Goal: Task Accomplishment & Management: Complete application form

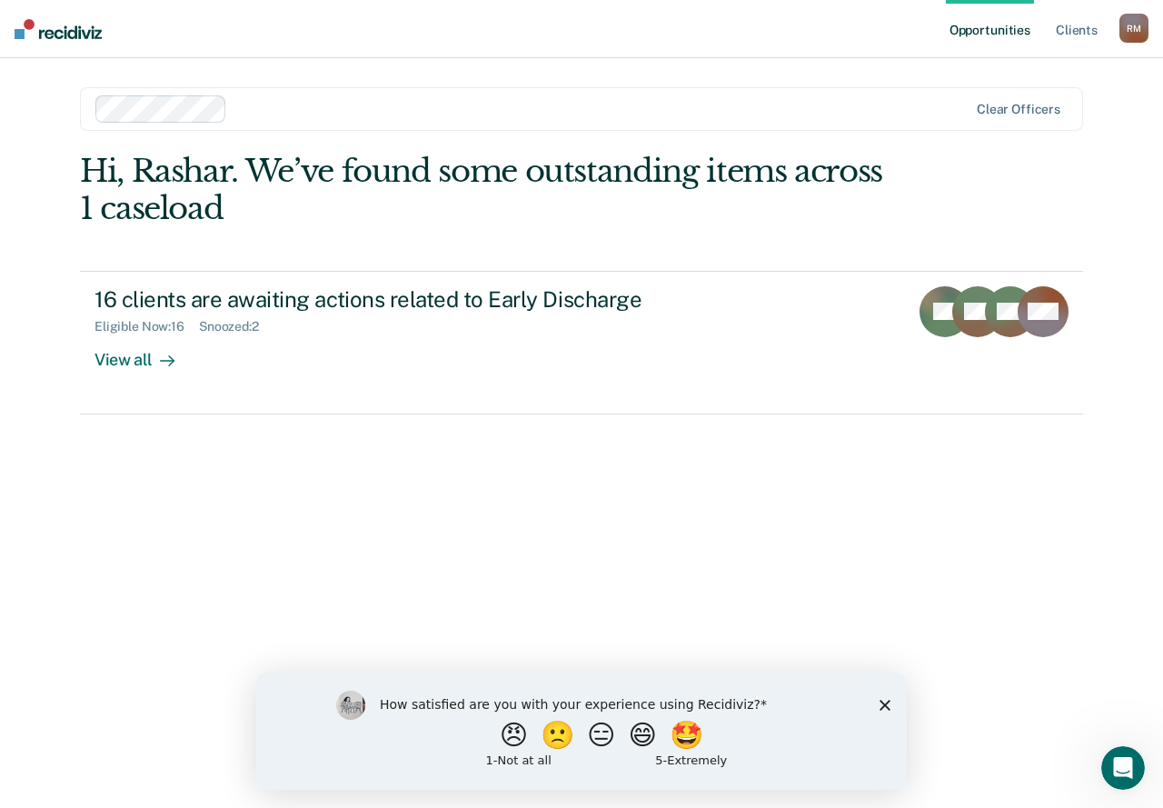
click at [879, 710] on div "How satisfied are you with your experience using Recidiviz? 😠 🙁 😑 😄 🤩 1 - Not a…" at bounding box center [581, 729] width 651 height 117
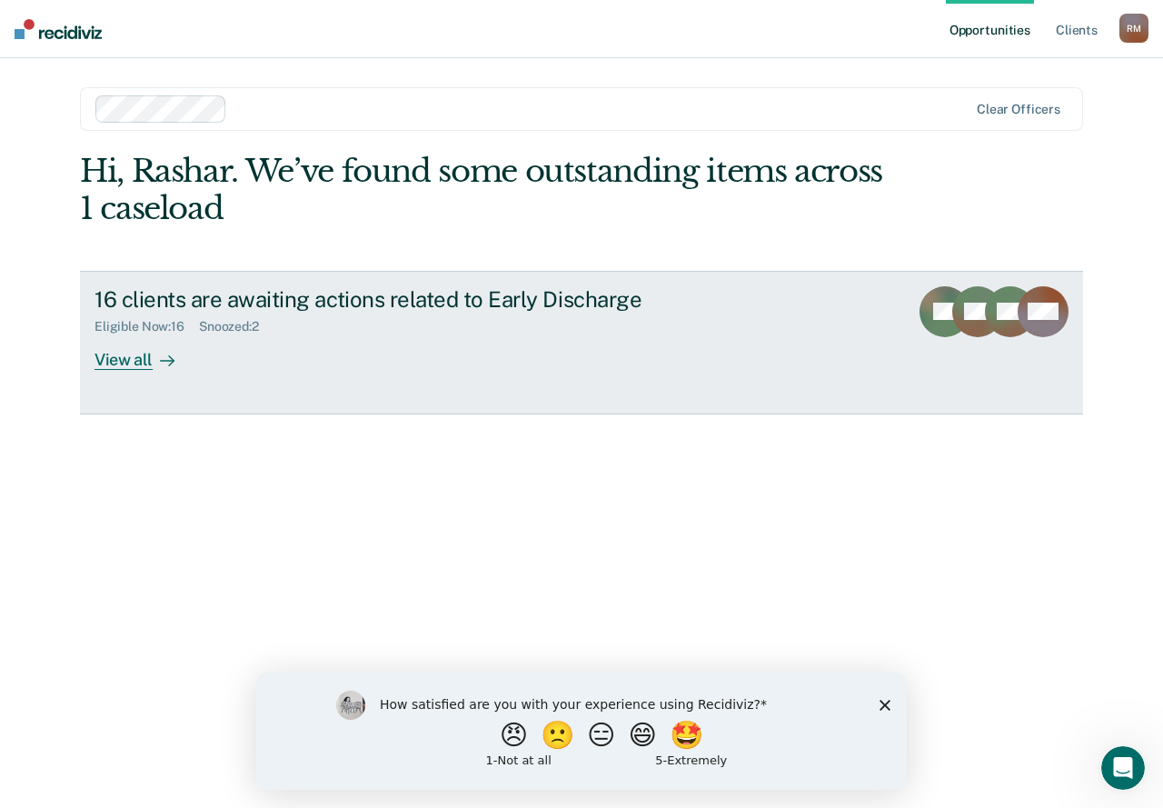
click at [113, 358] on div "View all" at bounding box center [145, 351] width 102 height 35
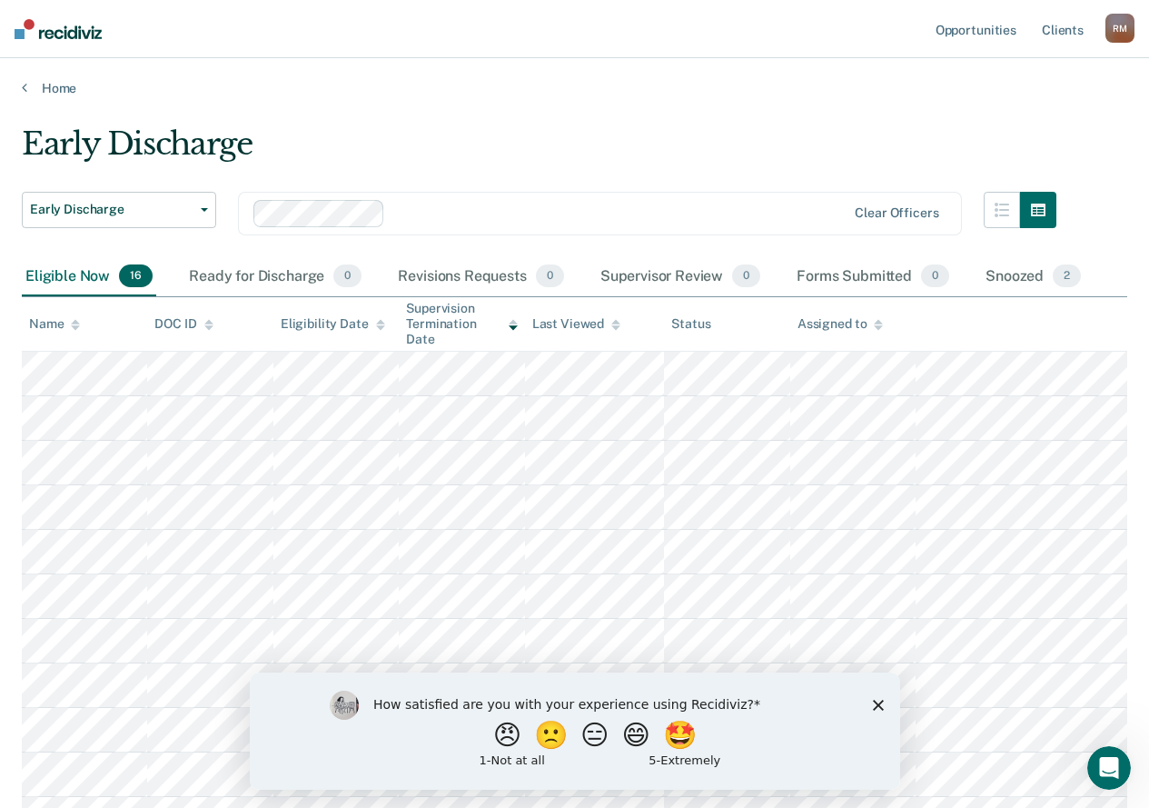
click at [873, 703] on icon "Close survey" at bounding box center [877, 704] width 11 height 11
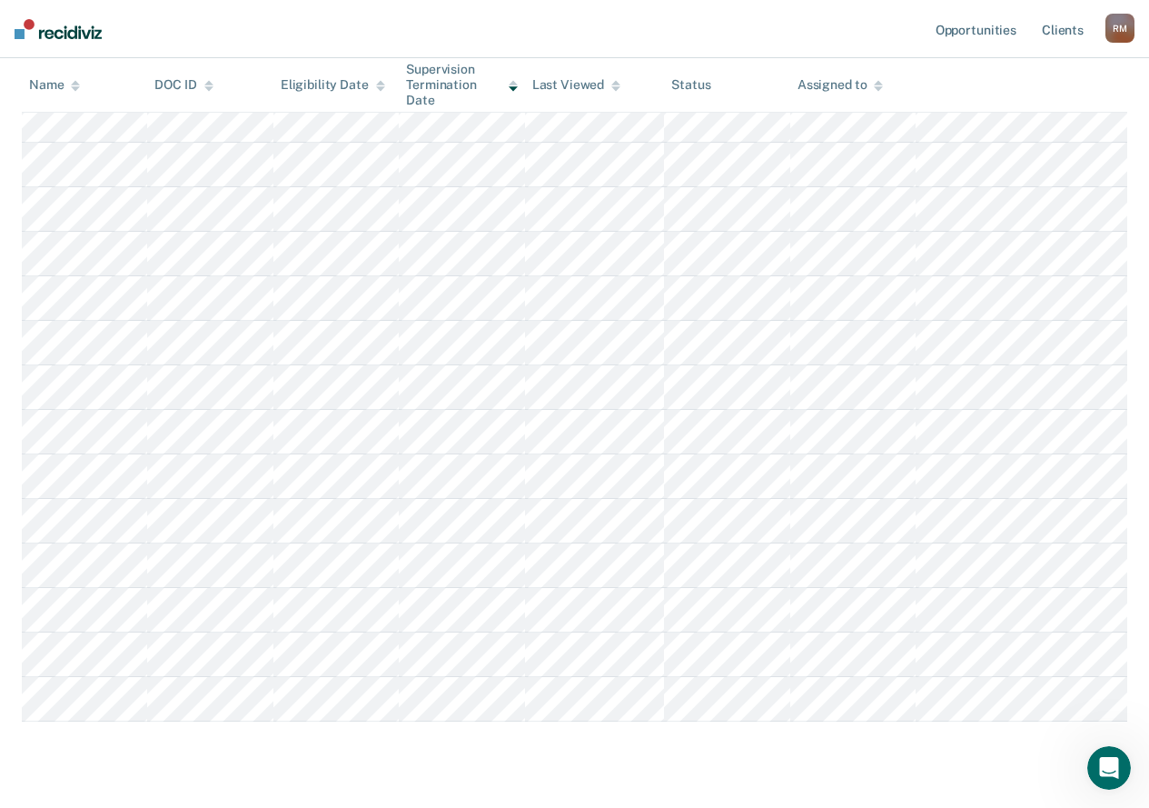
scroll to position [387, 0]
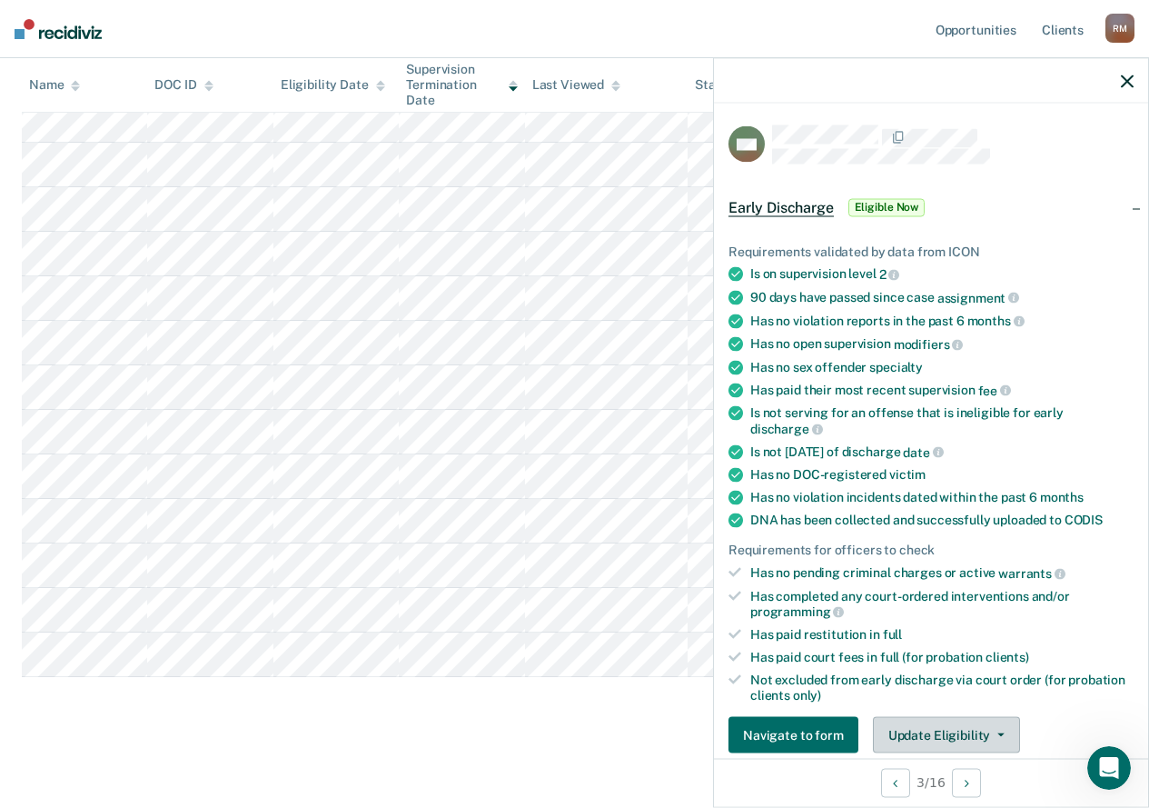
click at [954, 732] on button "Update Eligibility" at bounding box center [946, 735] width 147 height 36
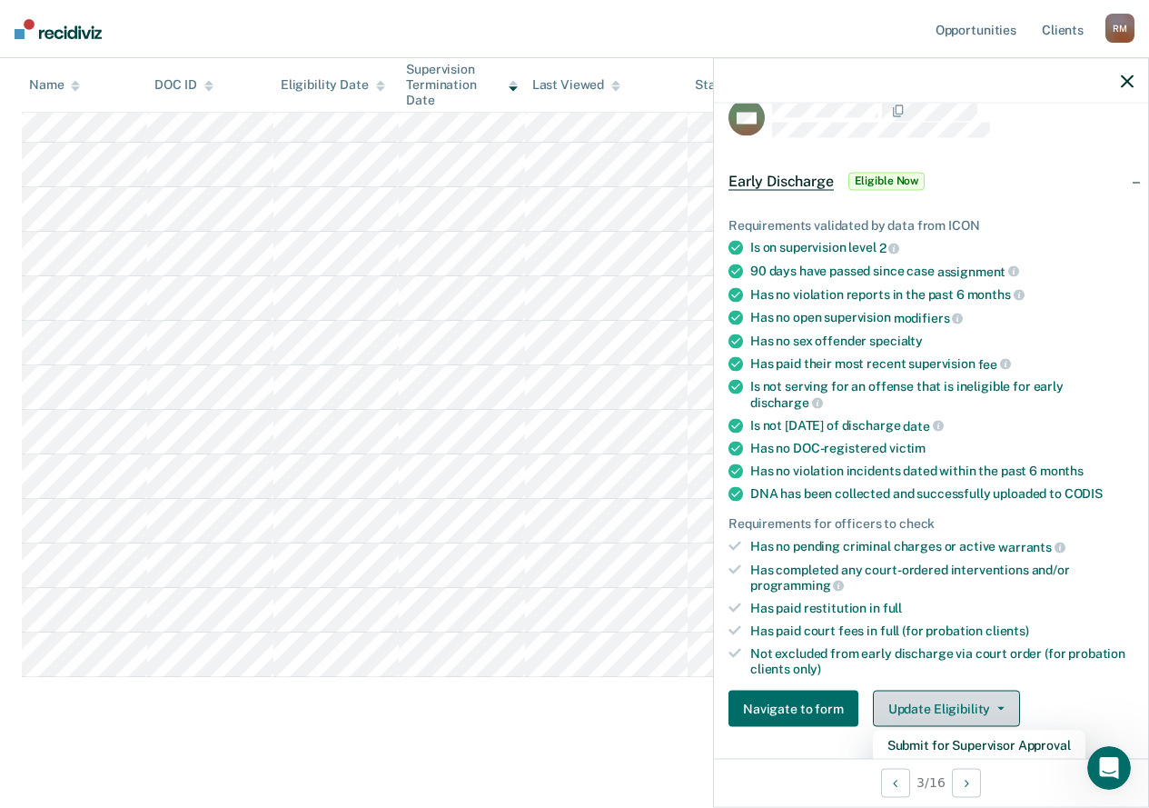
click at [998, 708] on icon "button" at bounding box center [1001, 709] width 7 height 4
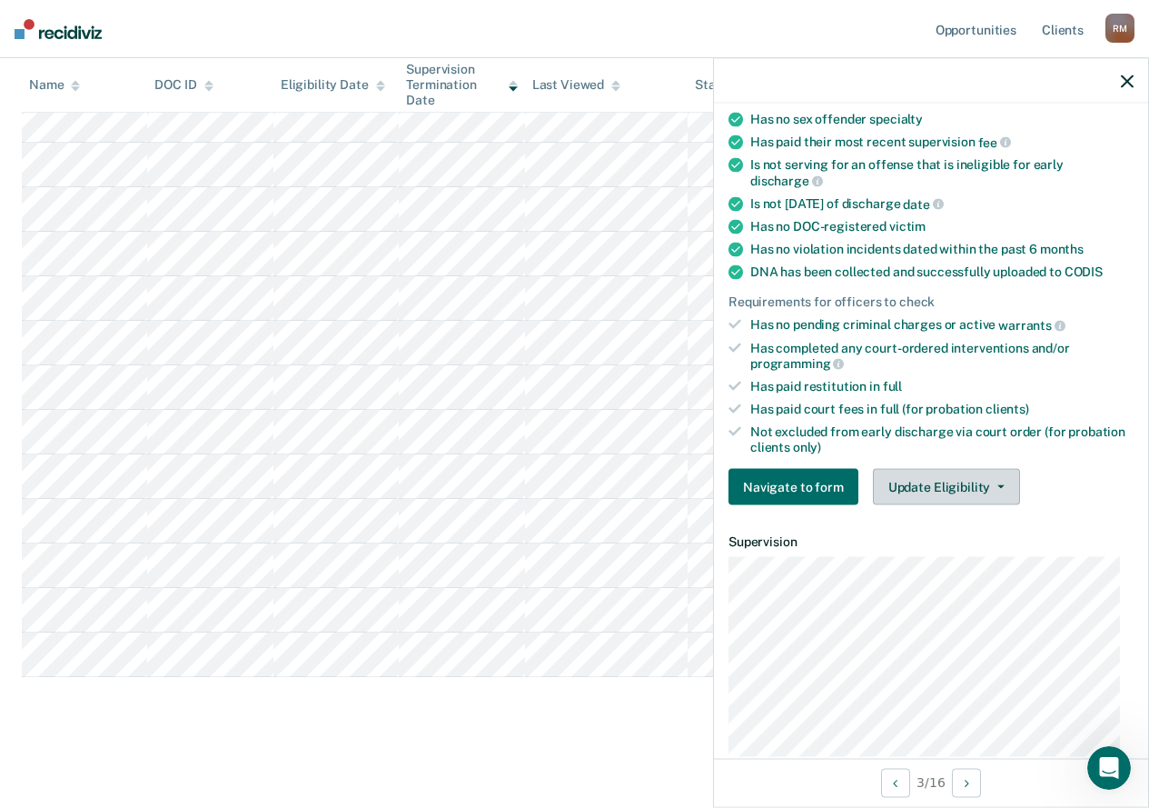
scroll to position [269, 0]
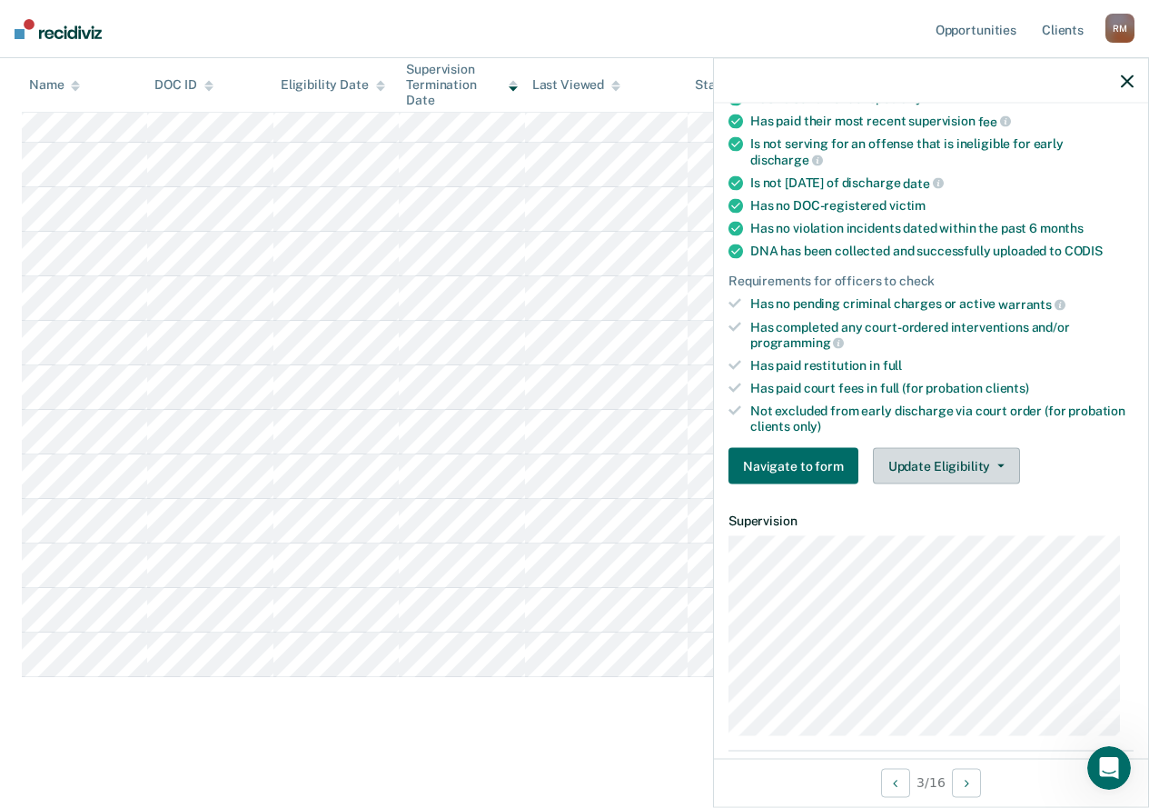
click at [945, 461] on button "Update Eligibility" at bounding box center [946, 466] width 147 height 36
click at [550, 732] on main "Early Discharge Early Discharge Early Discharge Clear officers Eligible Now 16 …" at bounding box center [574, 255] width 1149 height 1093
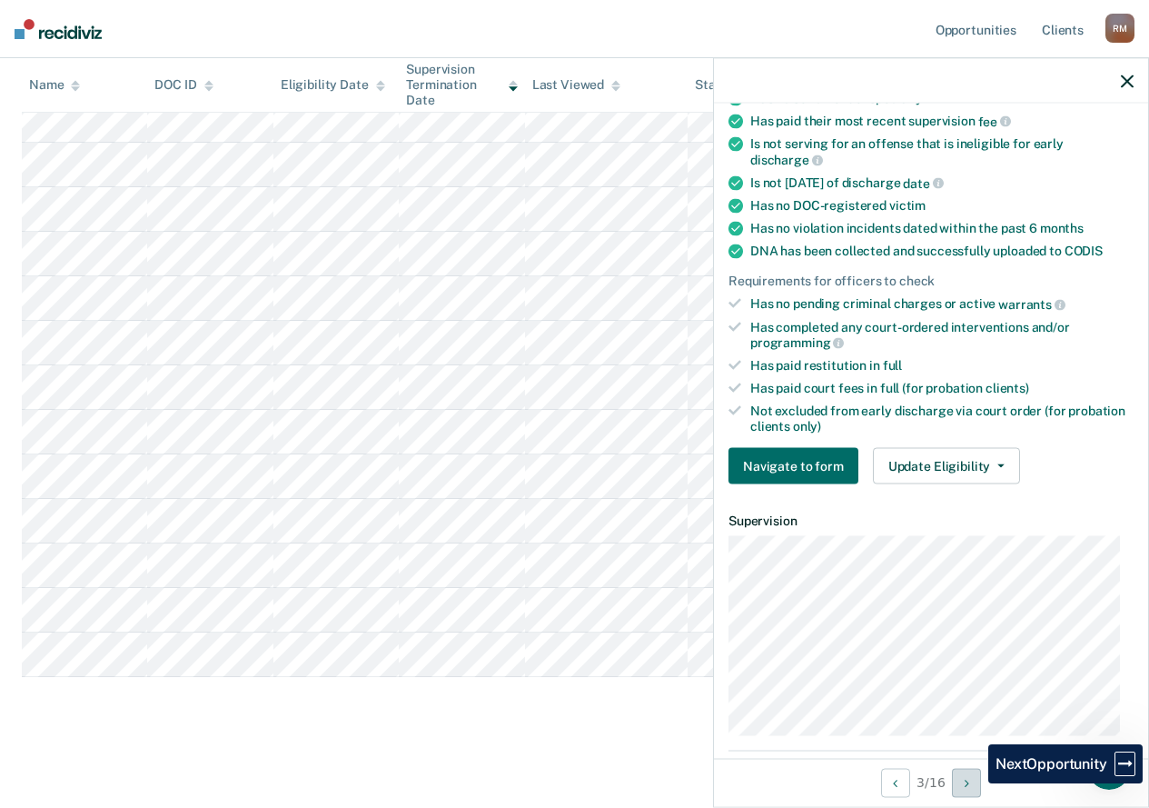
click at [975, 783] on button "Next Opportunity" at bounding box center [966, 782] width 29 height 29
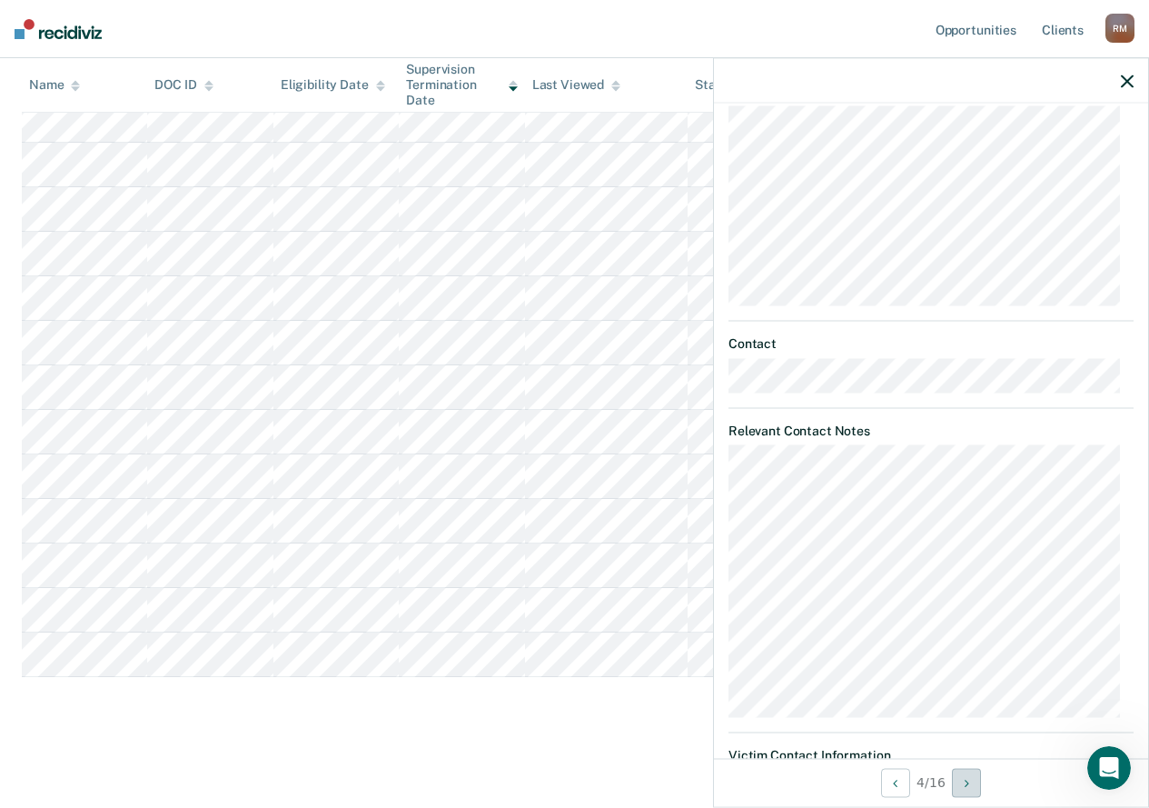
scroll to position [713, 0]
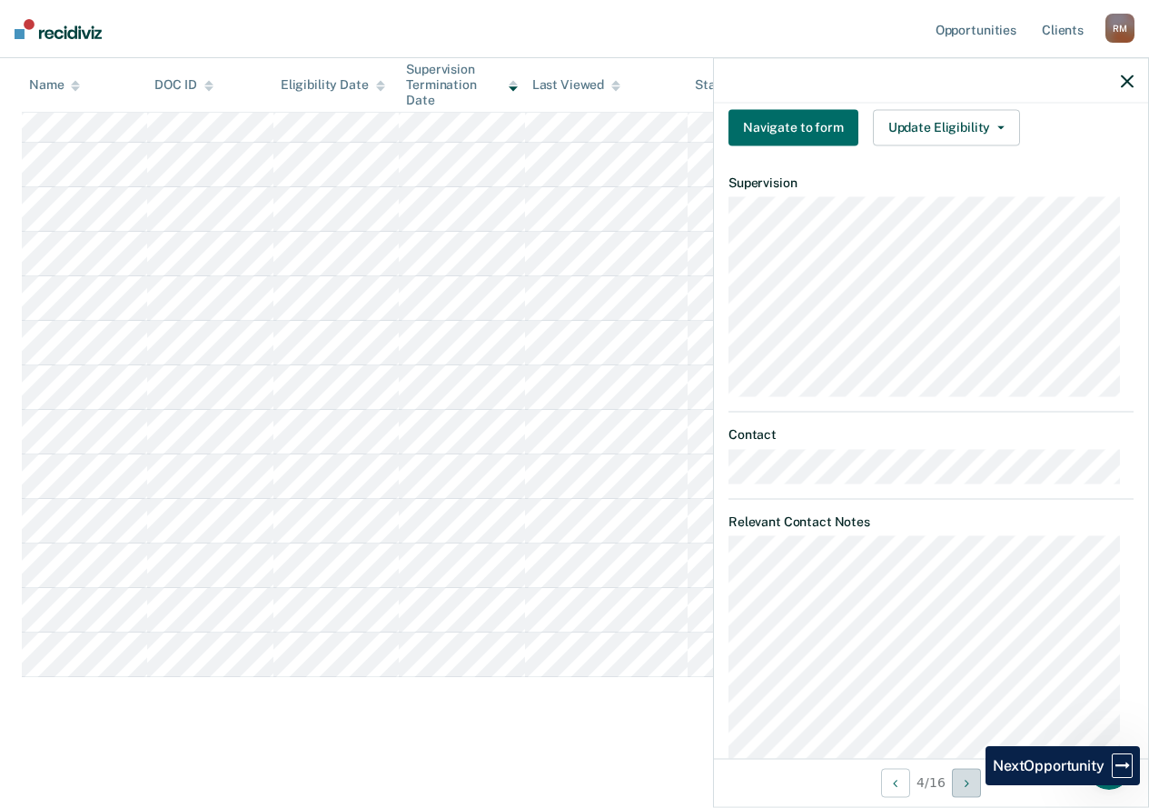
click at [971, 786] on button "Next Opportunity" at bounding box center [966, 782] width 29 height 29
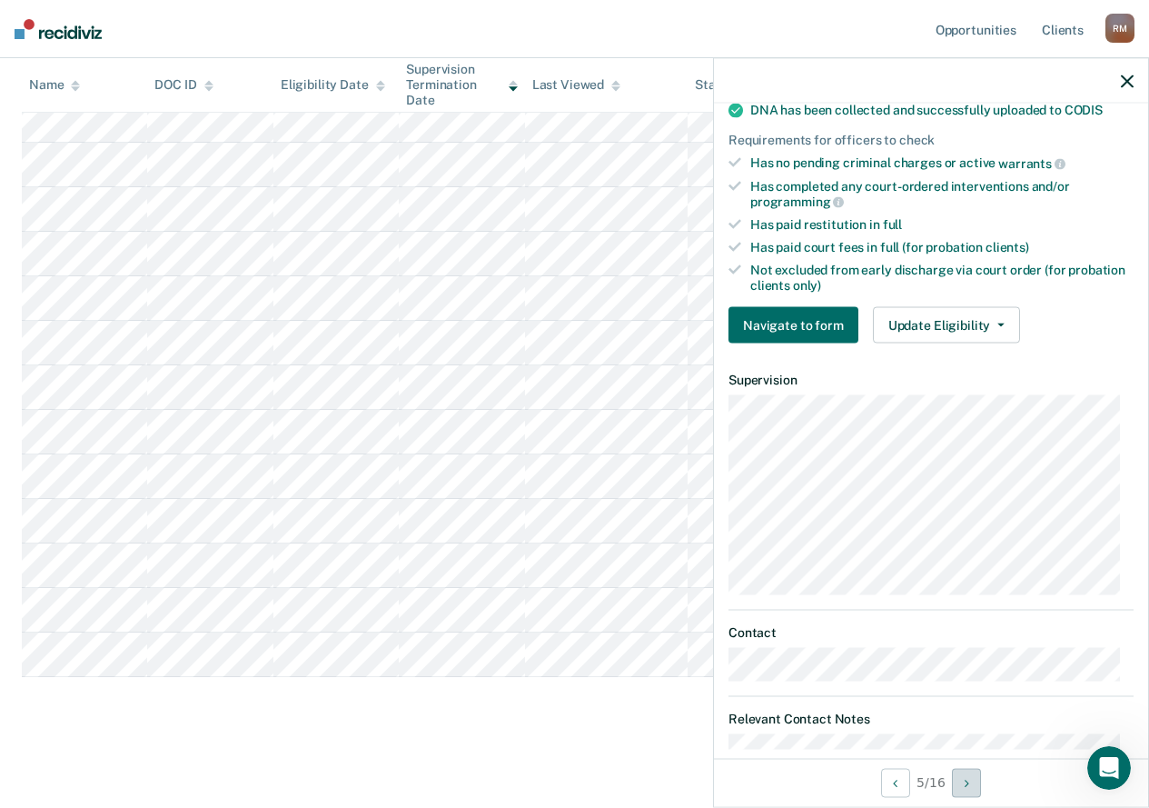
scroll to position [451, 0]
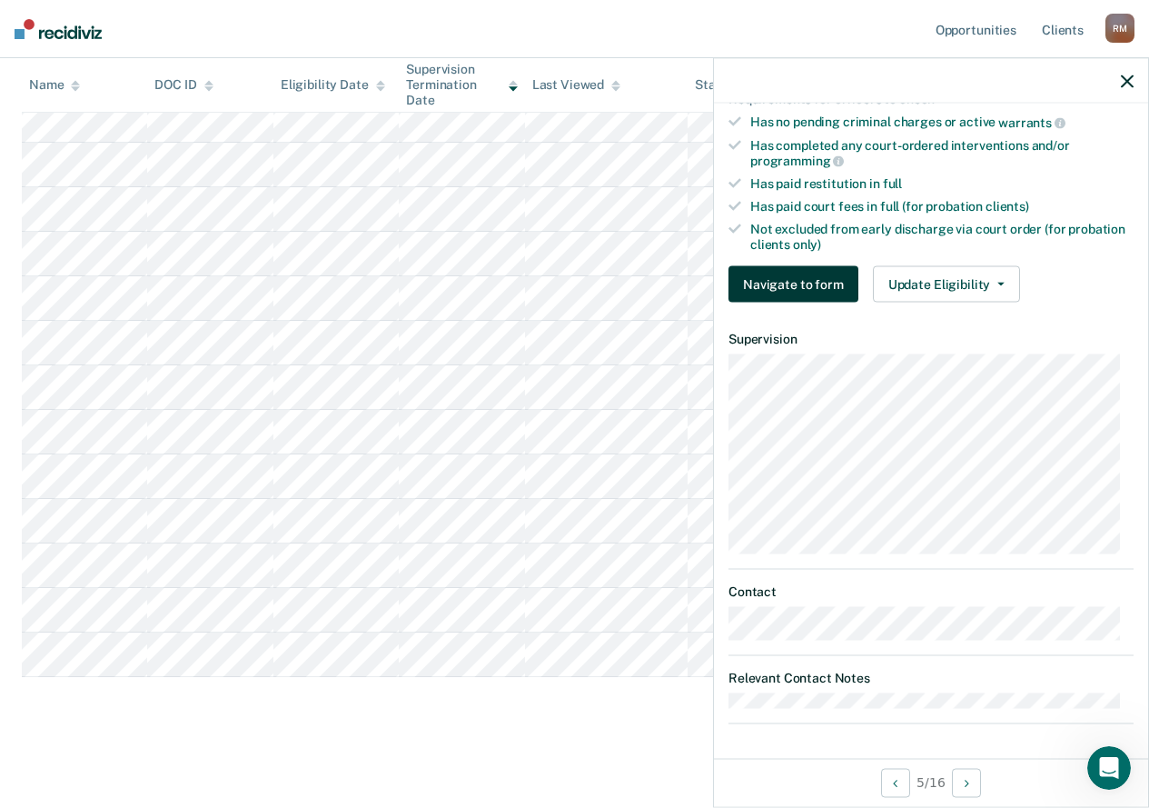
click at [772, 283] on button "Navigate to form" at bounding box center [794, 284] width 130 height 36
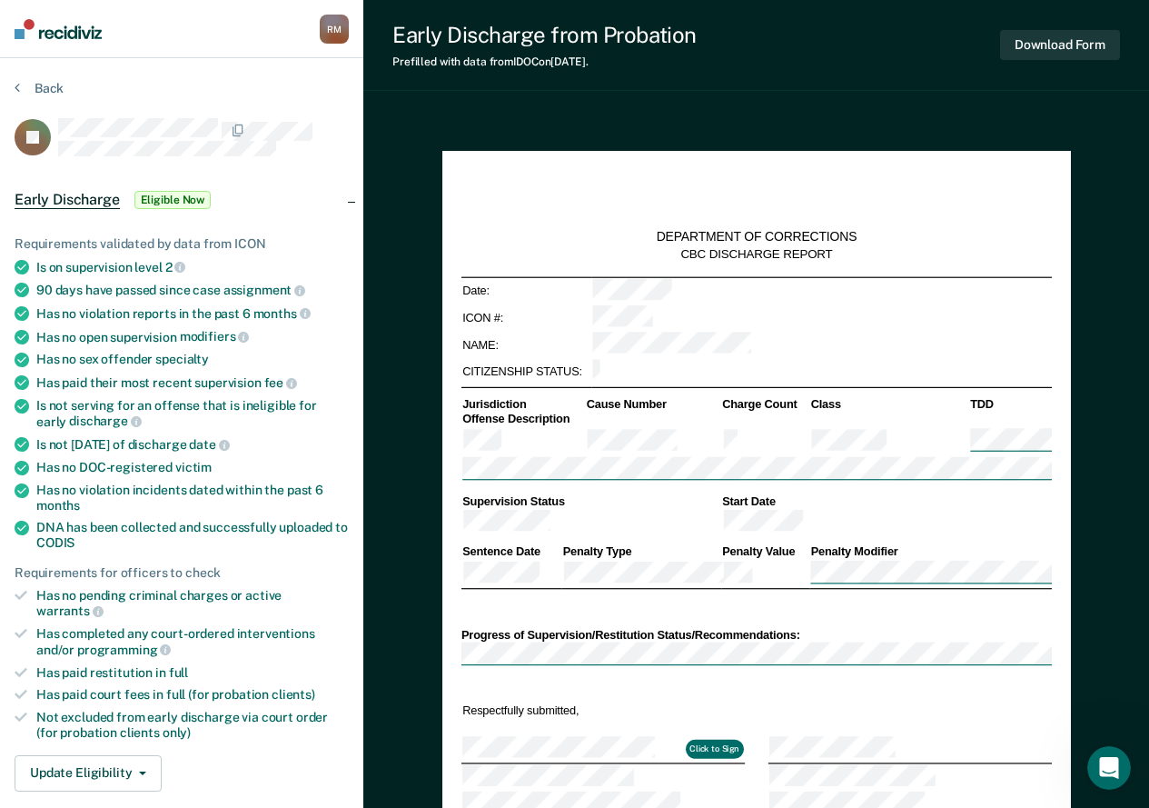
type textarea "x"
click at [26, 80] on button "Back" at bounding box center [39, 88] width 49 height 16
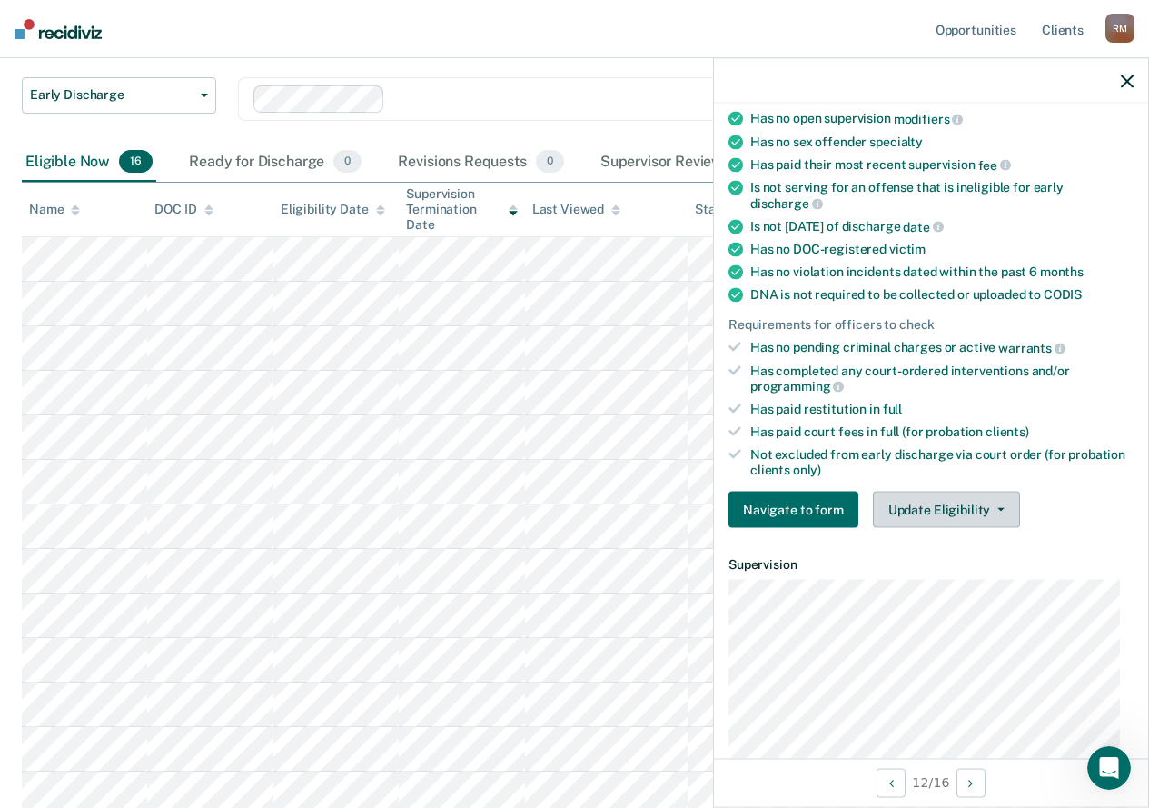
scroll to position [178, 0]
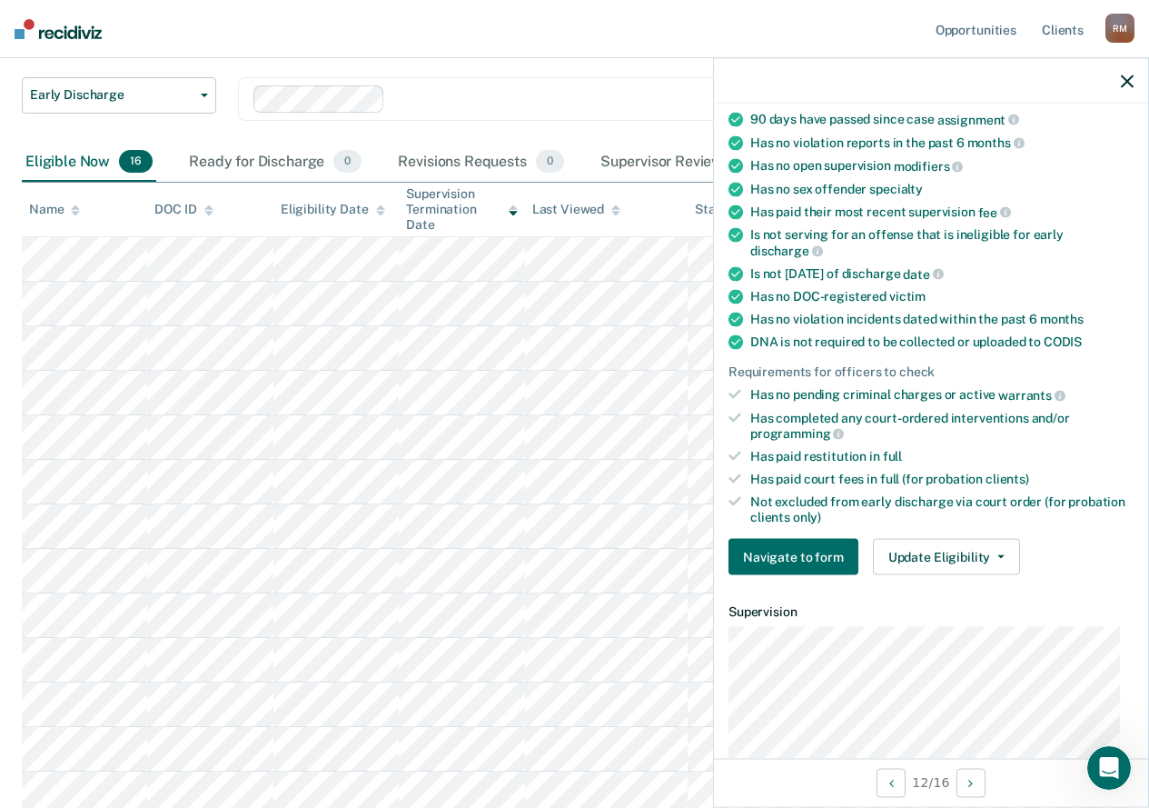
click at [1125, 75] on icon "button" at bounding box center [1127, 81] width 13 height 13
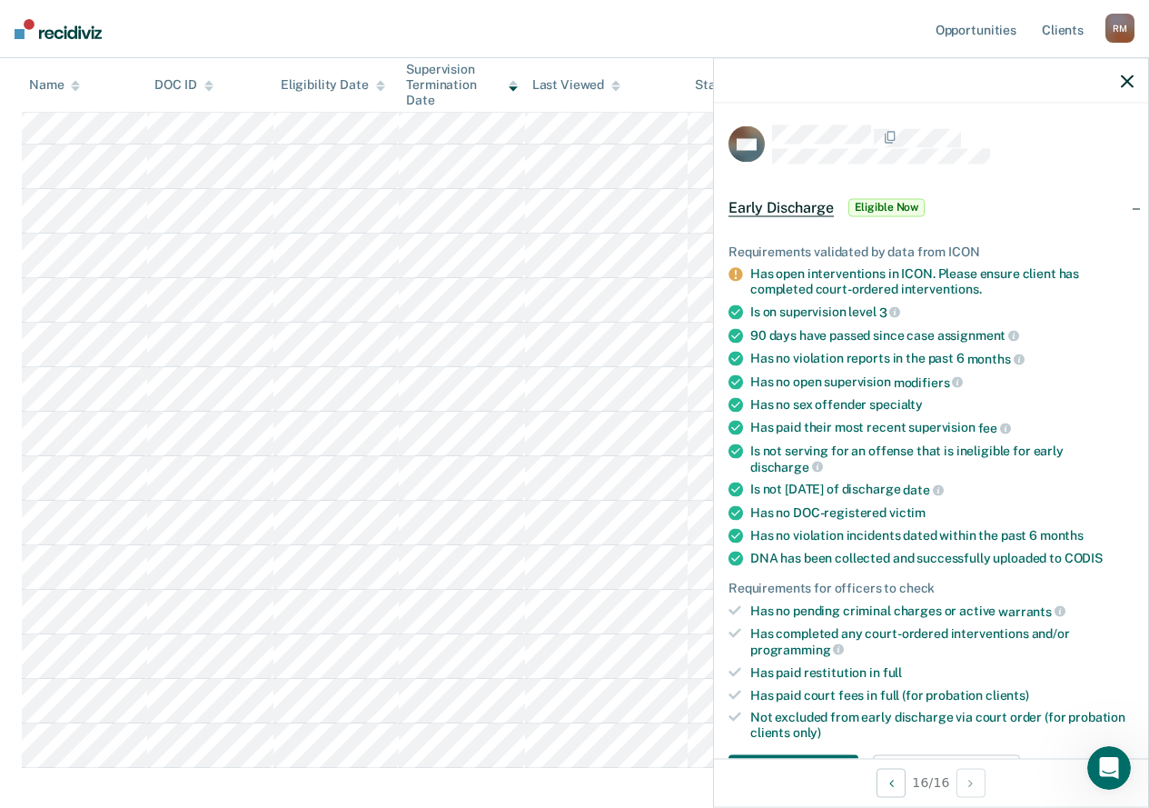
scroll to position [205, 0]
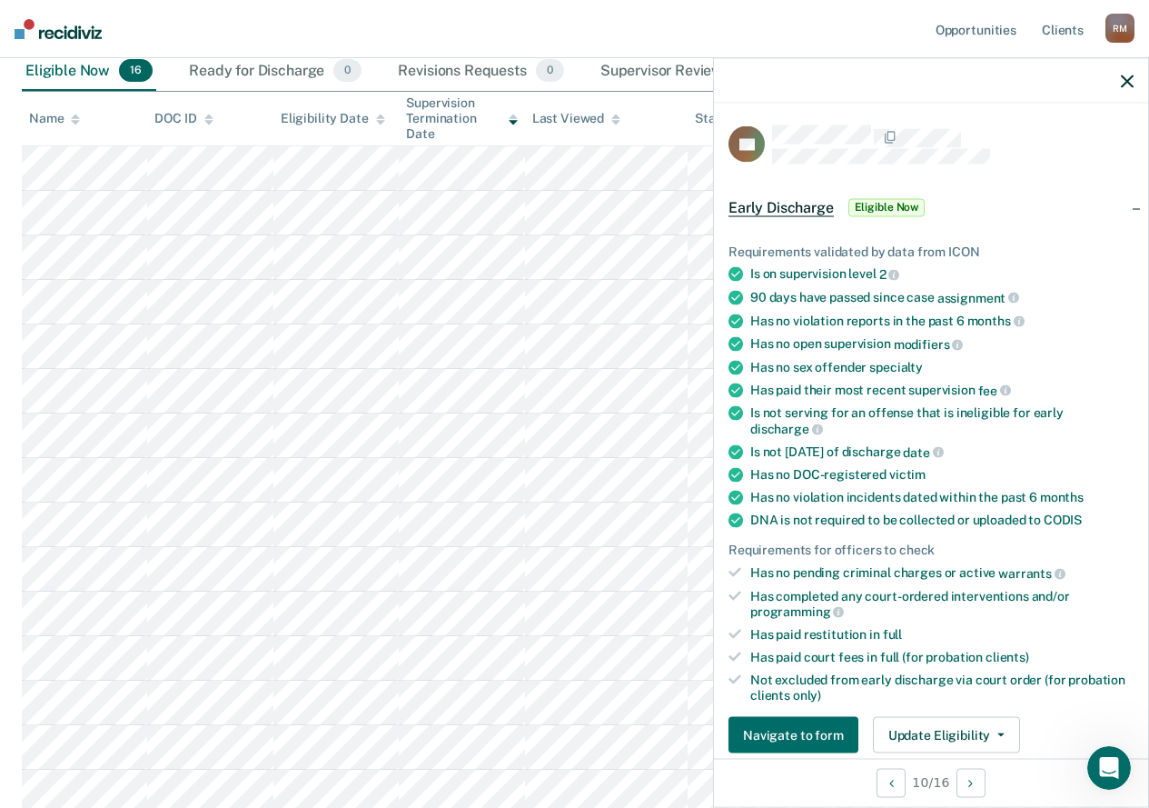
click at [1128, 86] on icon "button" at bounding box center [1127, 81] width 13 height 13
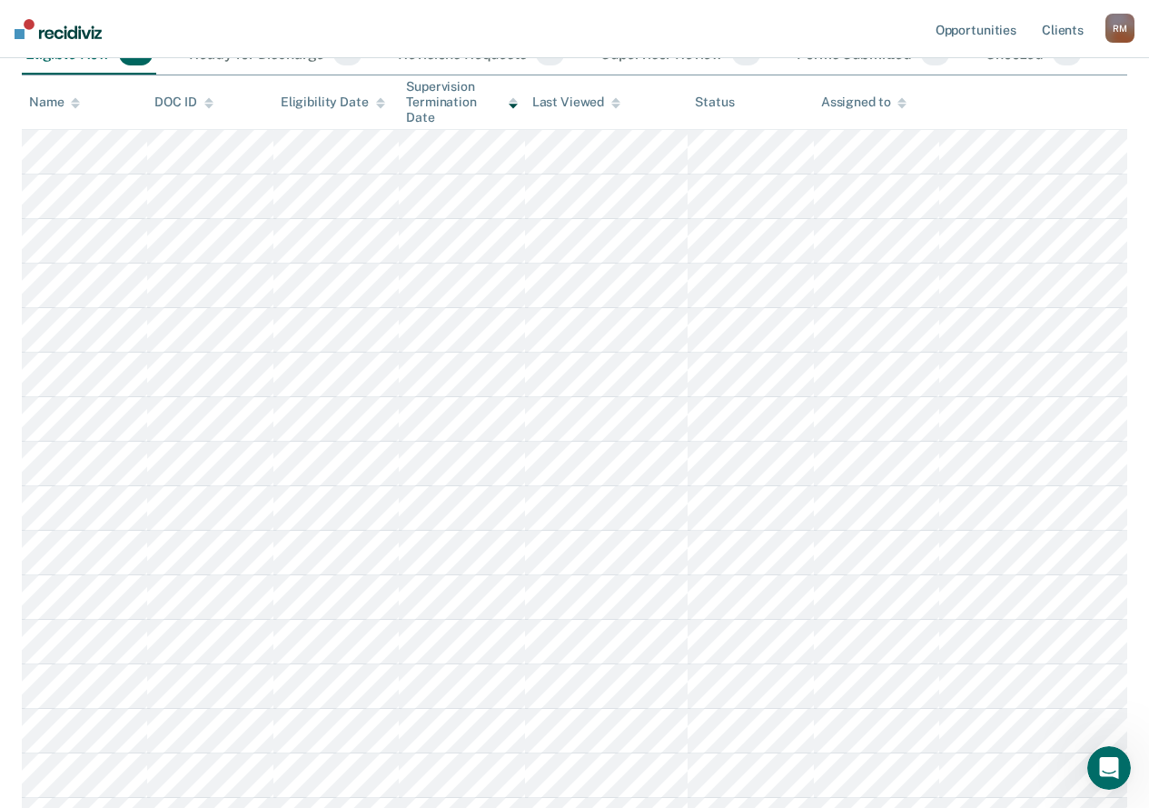
scroll to position [363, 0]
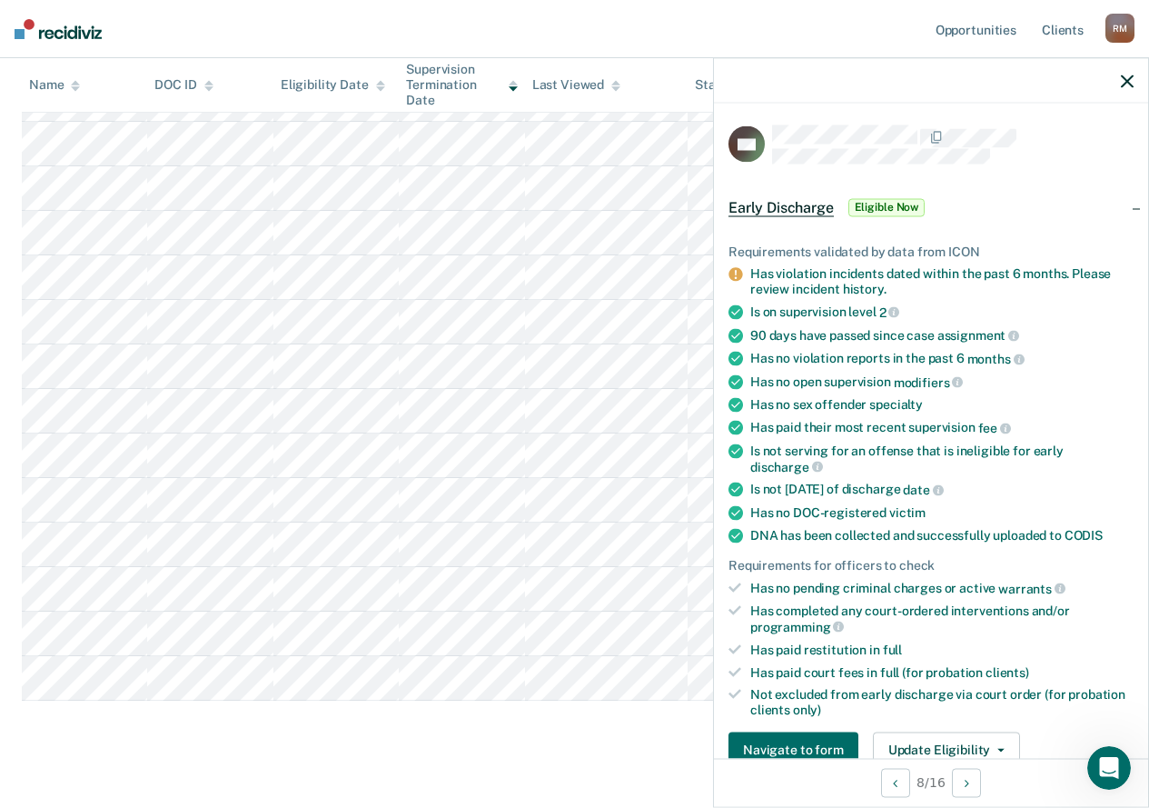
click at [1125, 80] on icon "button" at bounding box center [1127, 81] width 13 height 13
